Goal: Information Seeking & Learning: Check status

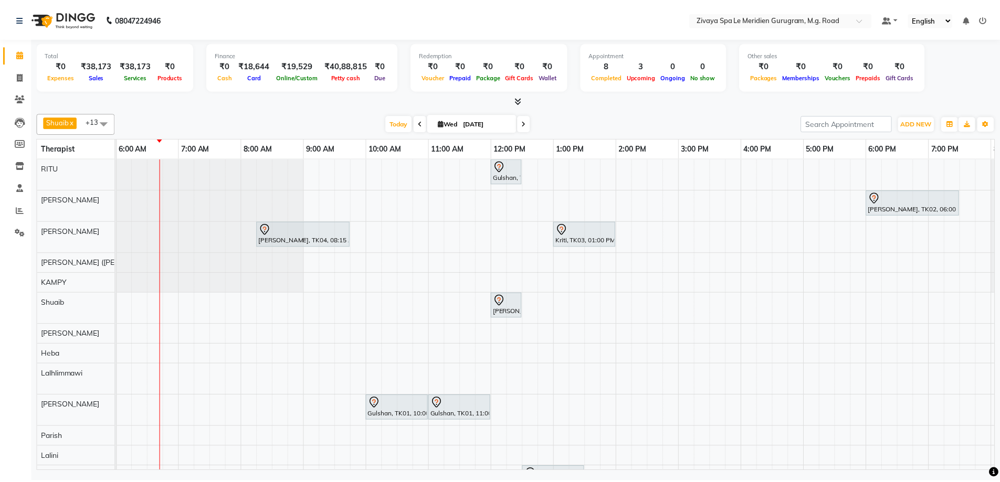
scroll to position [0, 380]
click at [16, 213] on icon at bounding box center [20, 210] width 8 height 8
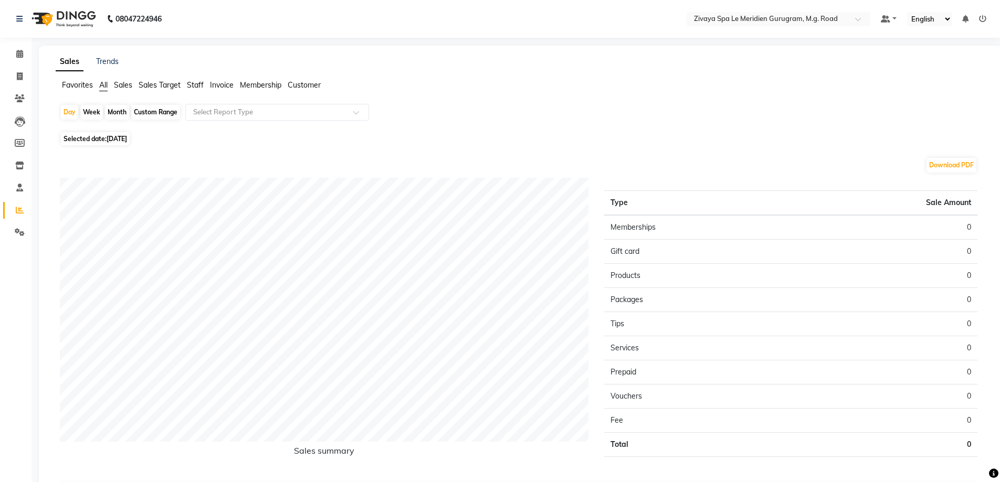
click at [107, 109] on div "Month" at bounding box center [117, 112] width 24 height 15
select select "9"
select select "2025"
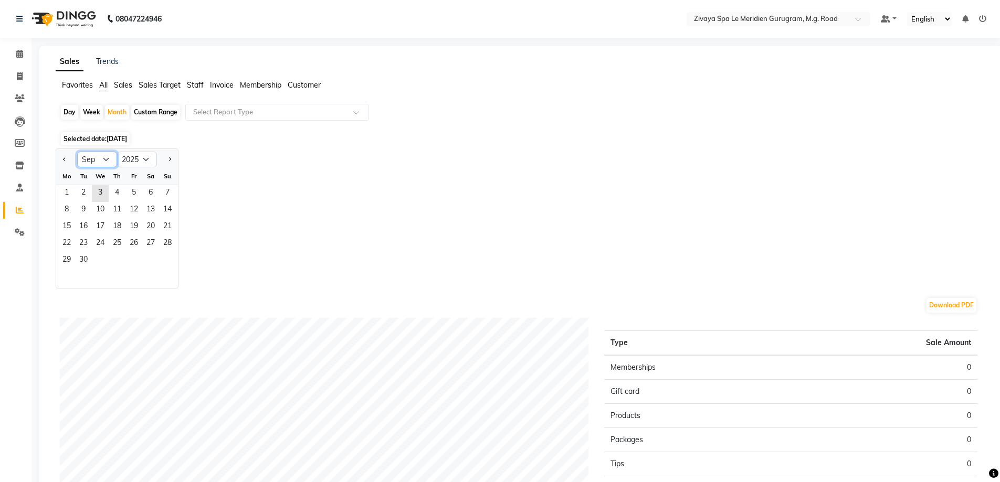
click at [97, 157] on select "Jan Feb Mar Apr May Jun [DATE] Aug Sep Oct Nov Dec" at bounding box center [97, 160] width 40 height 16
select select "8"
click at [77, 152] on select "Jan Feb Mar Apr May Jun [DATE] Aug Sep Oct Nov Dec" at bounding box center [97, 160] width 40 height 16
click at [132, 197] on span "1" at bounding box center [133, 193] width 17 height 17
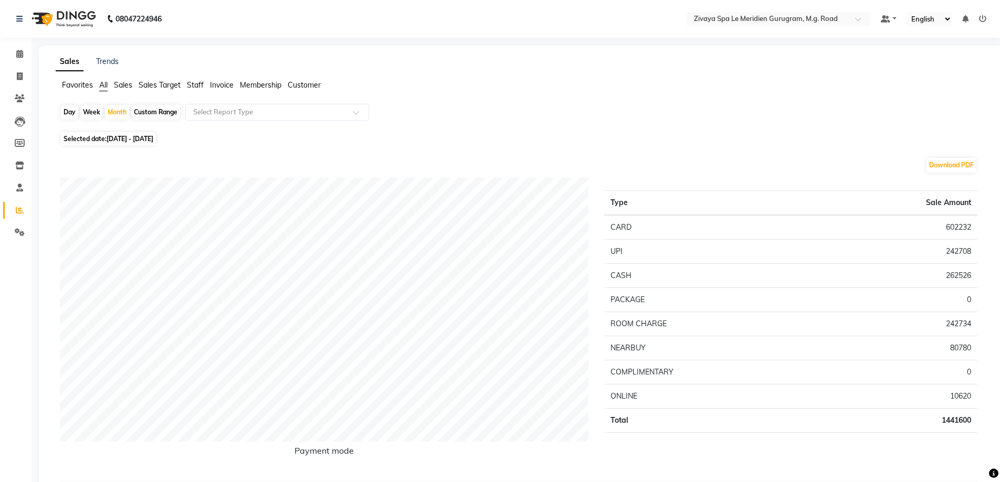
click at [168, 86] on span "Sales Target" at bounding box center [160, 84] width 42 height 9
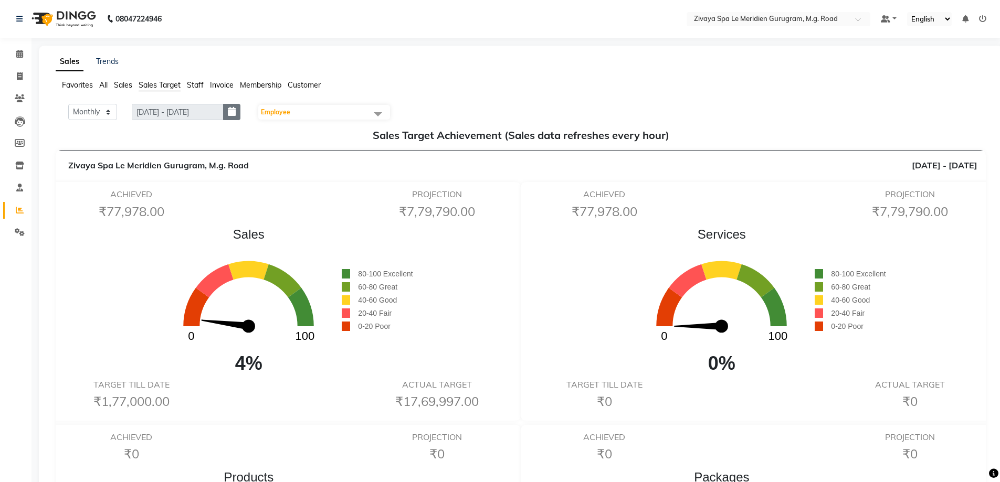
click at [240, 110] on button "button" at bounding box center [231, 112] width 17 height 16
select select "9"
select select "2025"
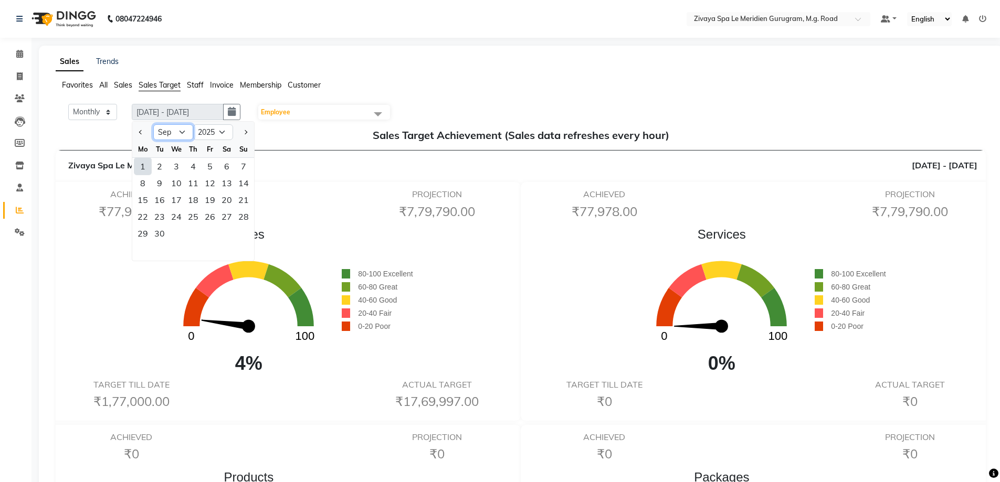
click at [173, 133] on select "Jan Feb Mar Apr May Jun [DATE] Aug Sep Oct Nov Dec" at bounding box center [173, 132] width 40 height 16
select select "8"
click at [153, 124] on select "Jan Feb Mar Apr May Jun [DATE] Aug Sep Oct Nov Dec" at bounding box center [173, 132] width 40 height 16
click at [211, 166] on div "1" at bounding box center [210, 166] width 17 height 17
type input "[DATE] - [DATE]"
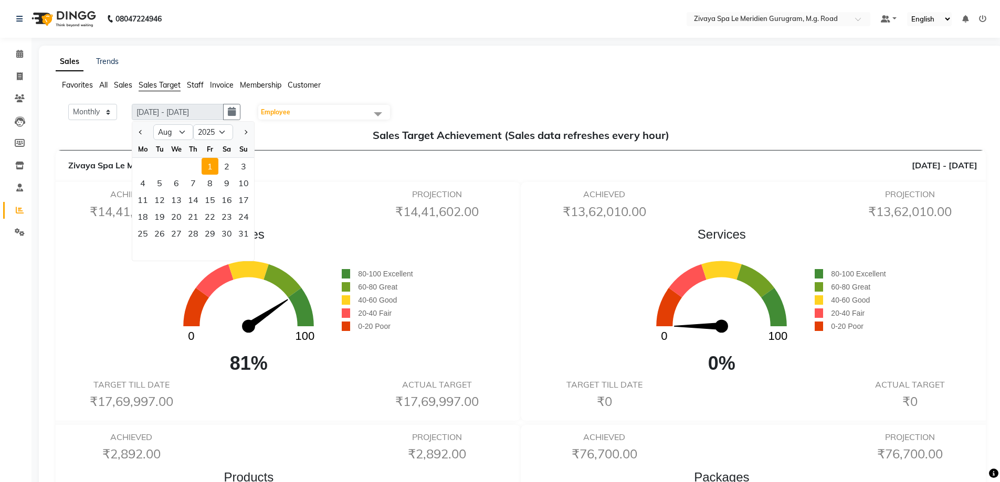
click at [73, 136] on h5 "Sales Target Achievement (Sales data refreshes every hour)" at bounding box center [520, 135] width 913 height 13
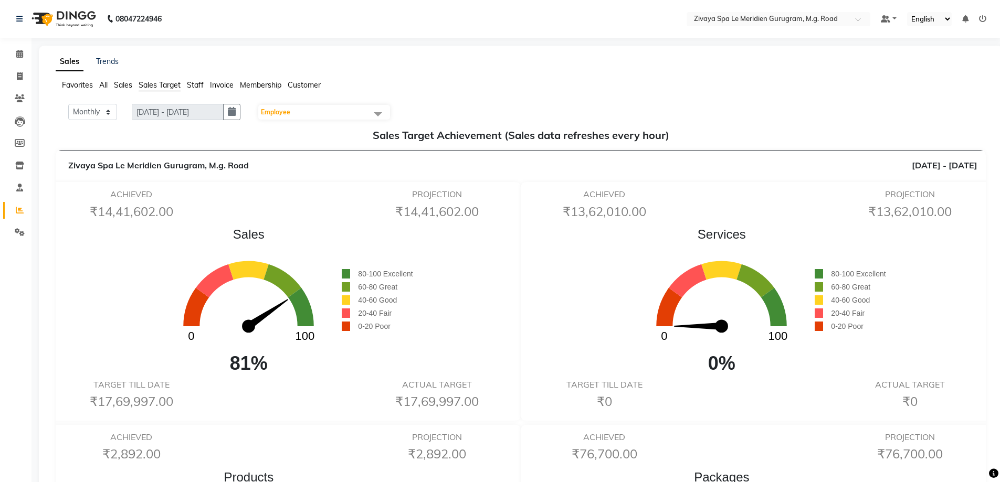
click at [30, 58] on li "Calendar" at bounding box center [15, 54] width 31 height 23
click at [17, 50] on icon at bounding box center [19, 54] width 7 height 8
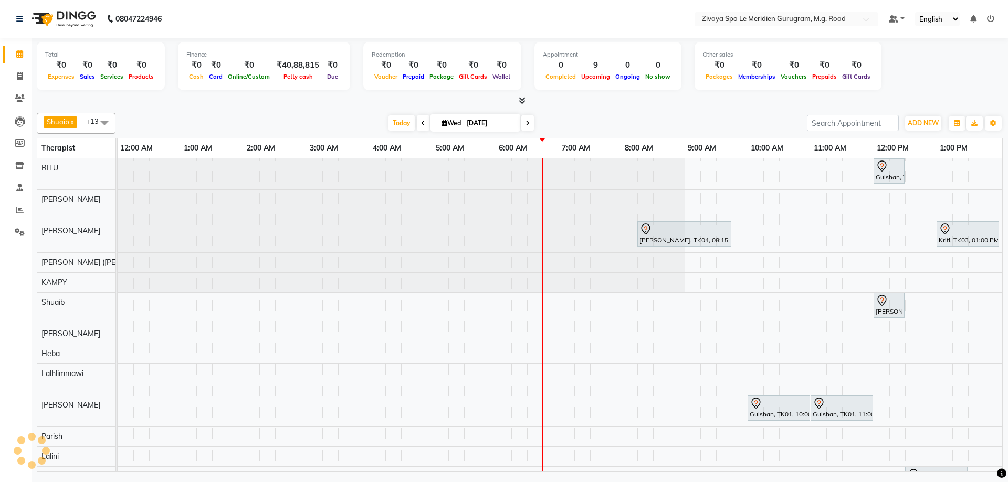
scroll to position [0, 378]
